Goal: Book appointment/travel/reservation

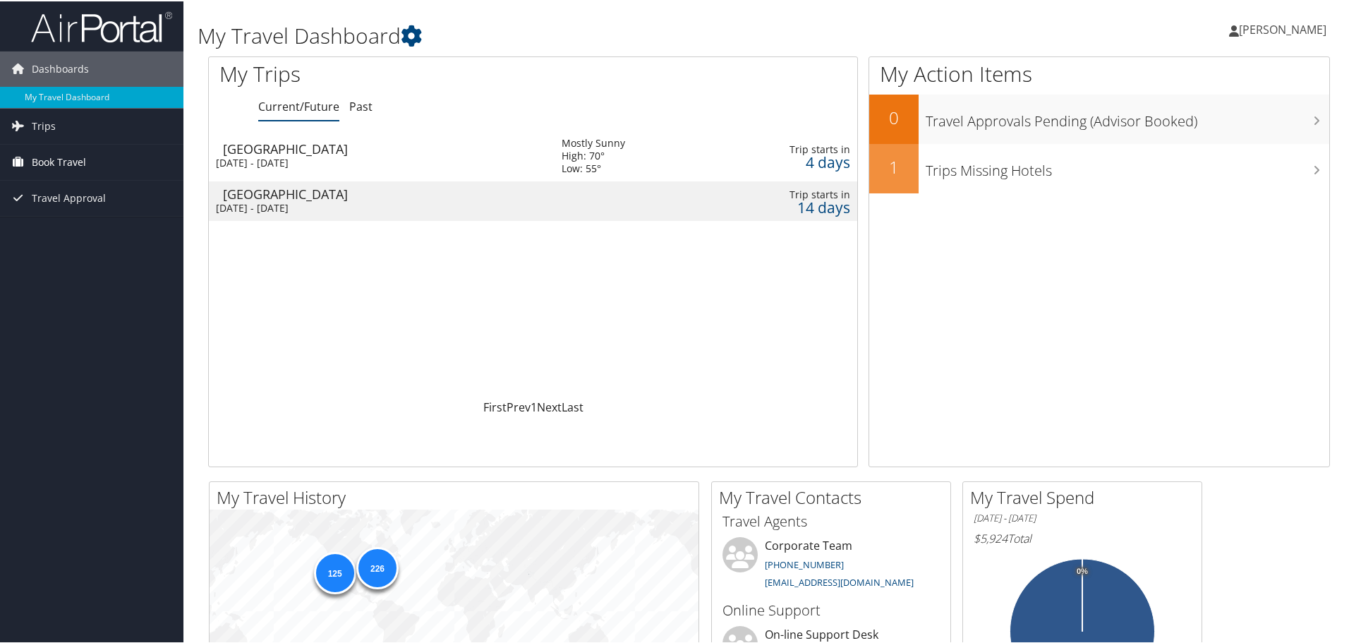
click at [73, 164] on span "Book Travel" at bounding box center [59, 160] width 54 height 35
click at [71, 236] on link "Book/Manage Online Trips" at bounding box center [91, 231] width 183 height 21
